Goal: Task Accomplishment & Management: Manage account settings

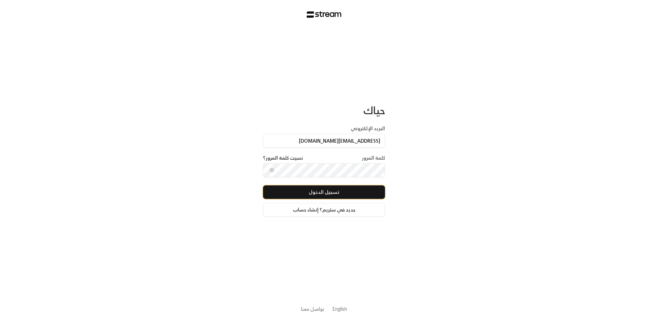
click at [353, 194] on button "تسجيل الدخول" at bounding box center [324, 192] width 122 height 14
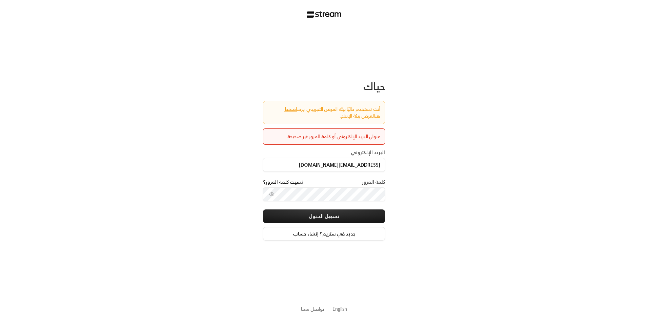
click at [273, 196] on icon "toggle password visibility" at bounding box center [271, 193] width 5 height 5
click at [364, 165] on input "[EMAIL_ADDRESS][DOMAIN_NAME]" at bounding box center [324, 165] width 122 height 14
click at [375, 163] on input "[EMAIL_ADDRESS][DOMAIN_NAME]" at bounding box center [324, 165] width 122 height 14
click at [385, 189] on div "حياك أنت تستخدم حاليًا بيئة العرض التجريبي. يرجى اضغط هنا لعرض بيئة الإنتاج. عن…" at bounding box center [324, 163] width 648 height 326
click at [373, 218] on button "تسجيل الدخول" at bounding box center [324, 216] width 122 height 14
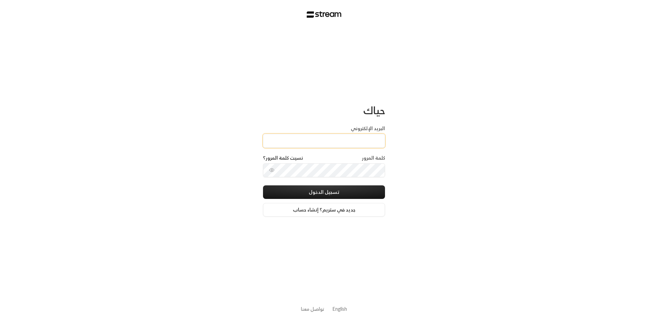
click at [356, 134] on input "البريد الإلكتروني" at bounding box center [324, 141] width 122 height 14
type input "[EMAIL_ADDRESS][DOMAIN_NAME]"
click at [271, 170] on circle "toggle password visibility" at bounding box center [271, 169] width 1 height 1
click at [263, 185] on button "تسجيل الدخول" at bounding box center [324, 192] width 122 height 14
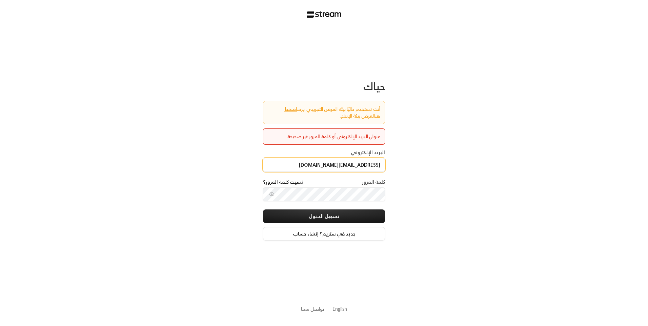
click at [380, 159] on input "[EMAIL_ADDRESS][DOMAIN_NAME]" at bounding box center [324, 165] width 122 height 14
drag, startPoint x: 430, startPoint y: 182, endPoint x: 418, endPoint y: 185, distance: 13.0
click at [430, 182] on div "حياك أنت تستخدم حاليًا بيئة العرض التجريبي. يرجى اضغط هنا لعرض بيئة الإنتاج. عن…" at bounding box center [324, 163] width 648 height 326
click at [330, 166] on input "[EMAIL_ADDRESS][DOMAIN_NAME]" at bounding box center [324, 165] width 122 height 14
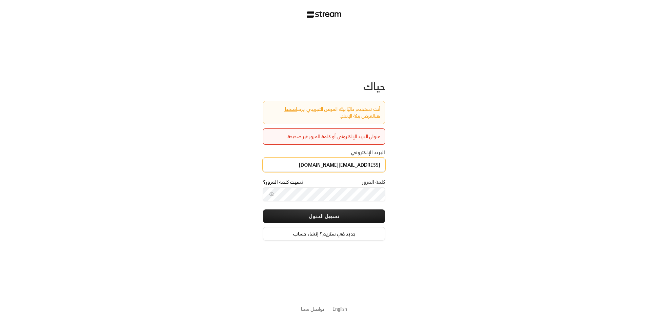
click at [330, 166] on input "[EMAIL_ADDRESS][DOMAIN_NAME]" at bounding box center [324, 165] width 122 height 14
click at [288, 108] on link "اضغط هنا" at bounding box center [332, 112] width 96 height 15
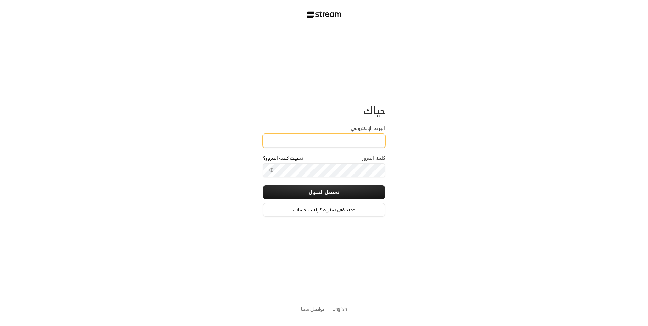
click at [309, 143] on input "البريد الإلكتروني" at bounding box center [324, 141] width 122 height 14
type input "[EMAIL_ADDRESS][DOMAIN_NAME]"
click at [340, 195] on button "تسجيل الدخول" at bounding box center [324, 192] width 122 height 14
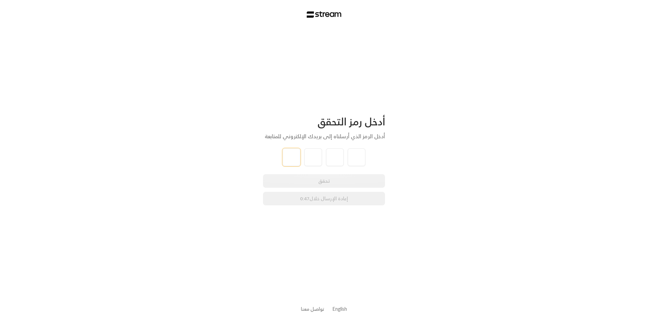
type input "3"
type input "9"
type input "5"
type input "7"
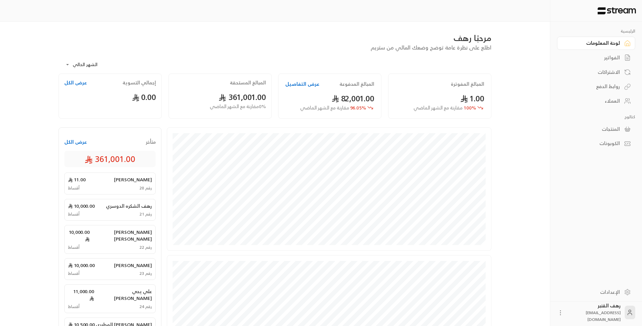
click at [611, 55] on div "الفواتير" at bounding box center [593, 57] width 55 height 7
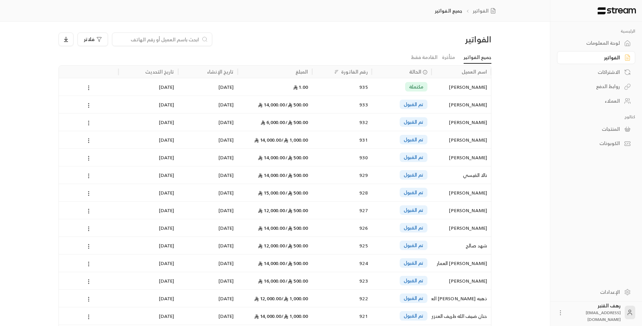
click at [608, 57] on div "الفواتير" at bounding box center [593, 57] width 55 height 7
